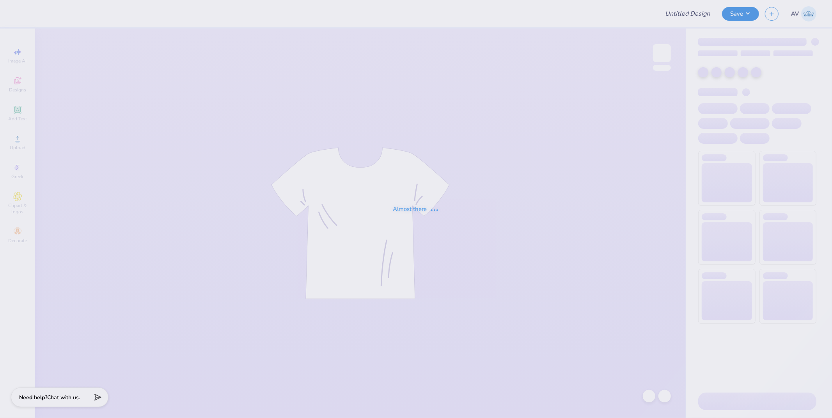
type input "Cheetah"
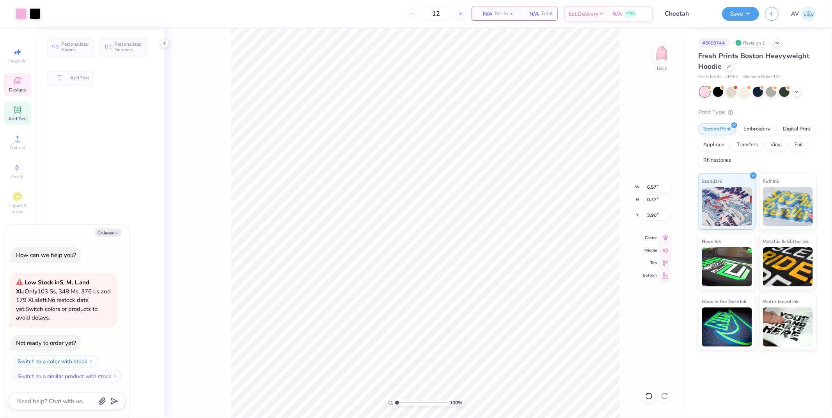
type textarea "x"
type input "0.72"
type input "3.90"
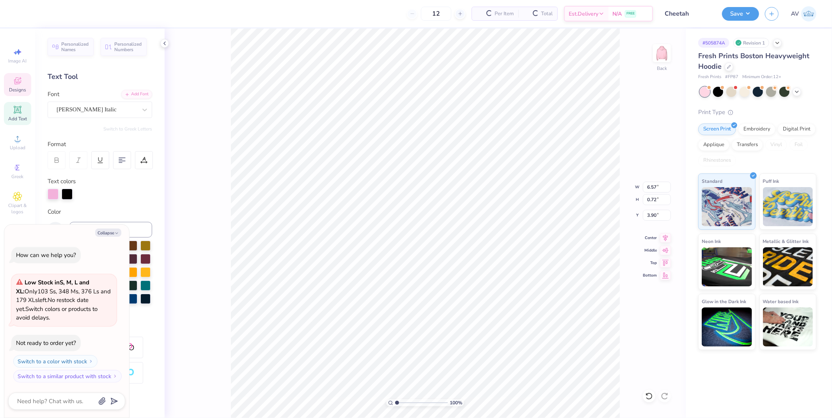
scroll to position [7, 2]
type textarea "x"
type input "3.03942109121987"
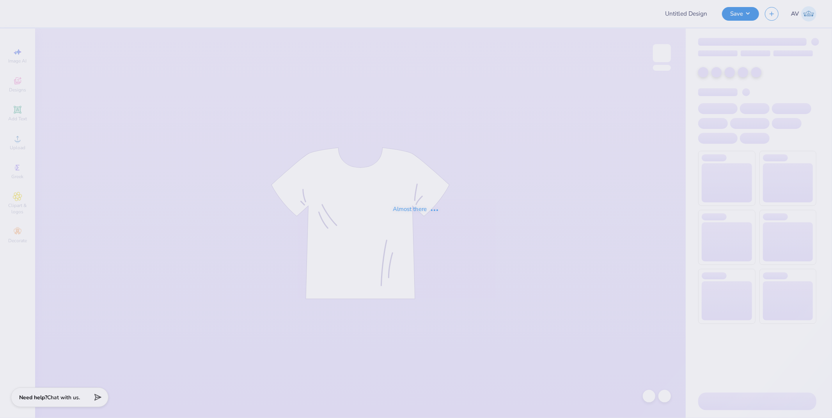
type input "WBW Tank Top"
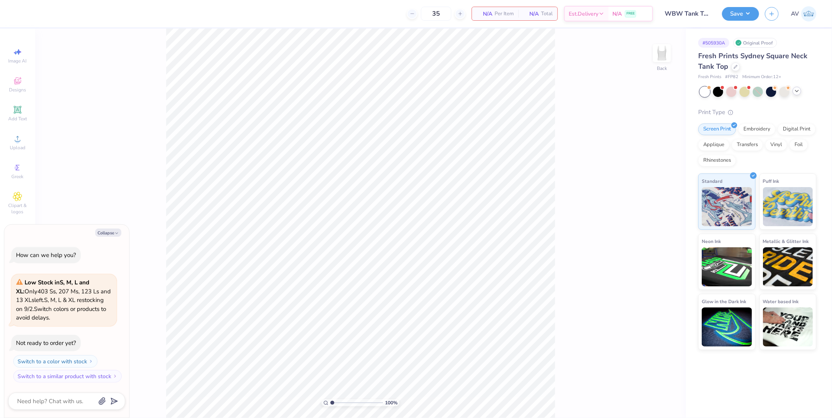
click at [799, 91] on icon at bounding box center [797, 91] width 6 height 6
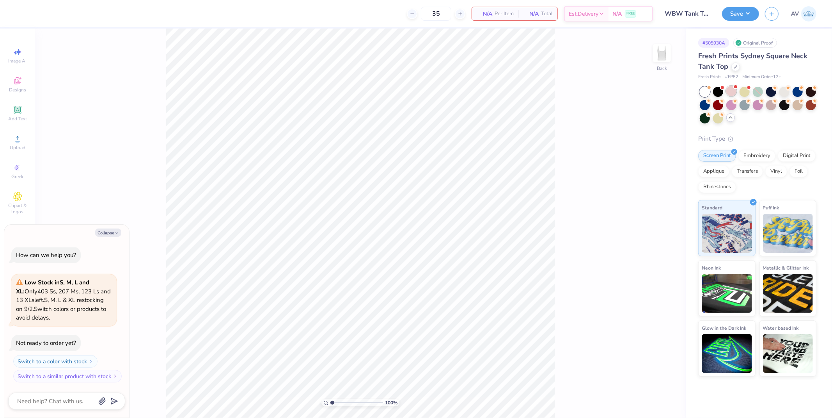
click at [731, 92] on div at bounding box center [732, 91] width 10 height 10
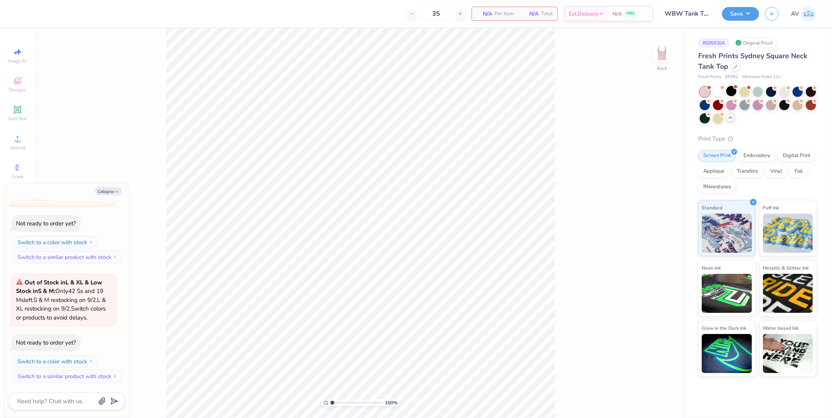
type textarea "x"
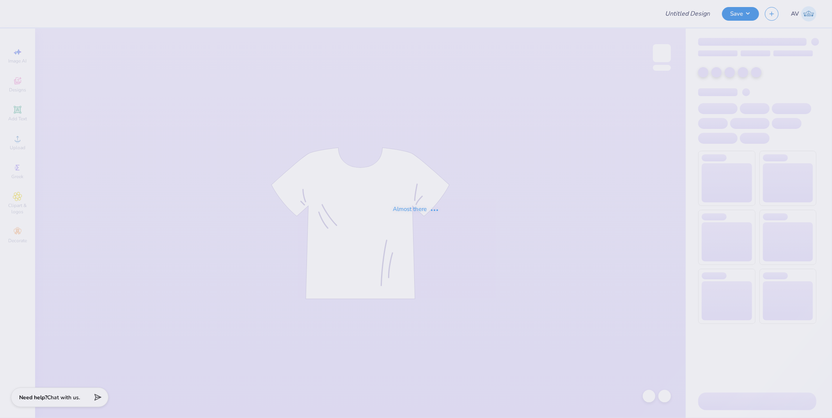
type input "SSE Design"
